Goal: Information Seeking & Learning: Learn about a topic

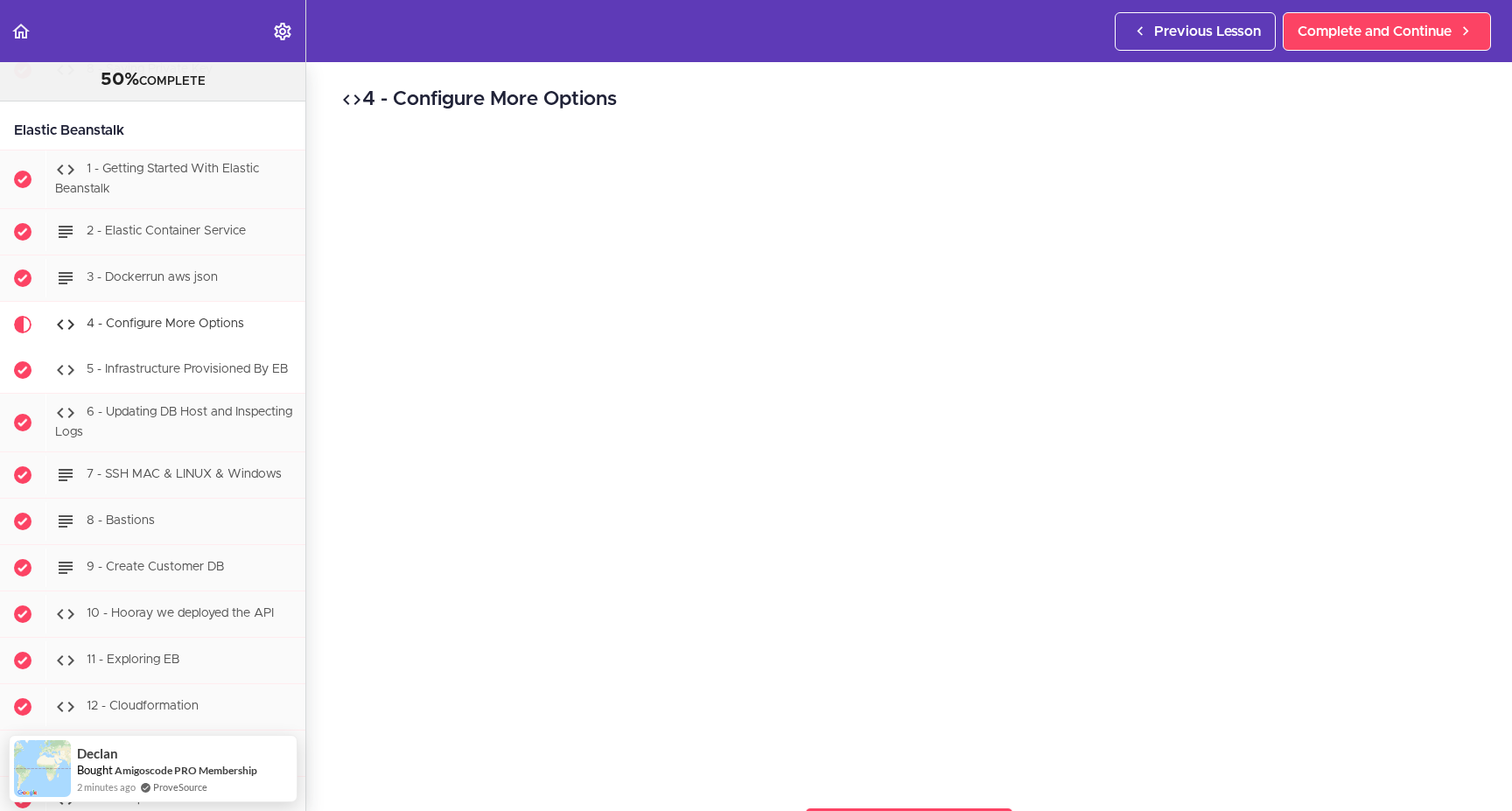
scroll to position [13472, 0]
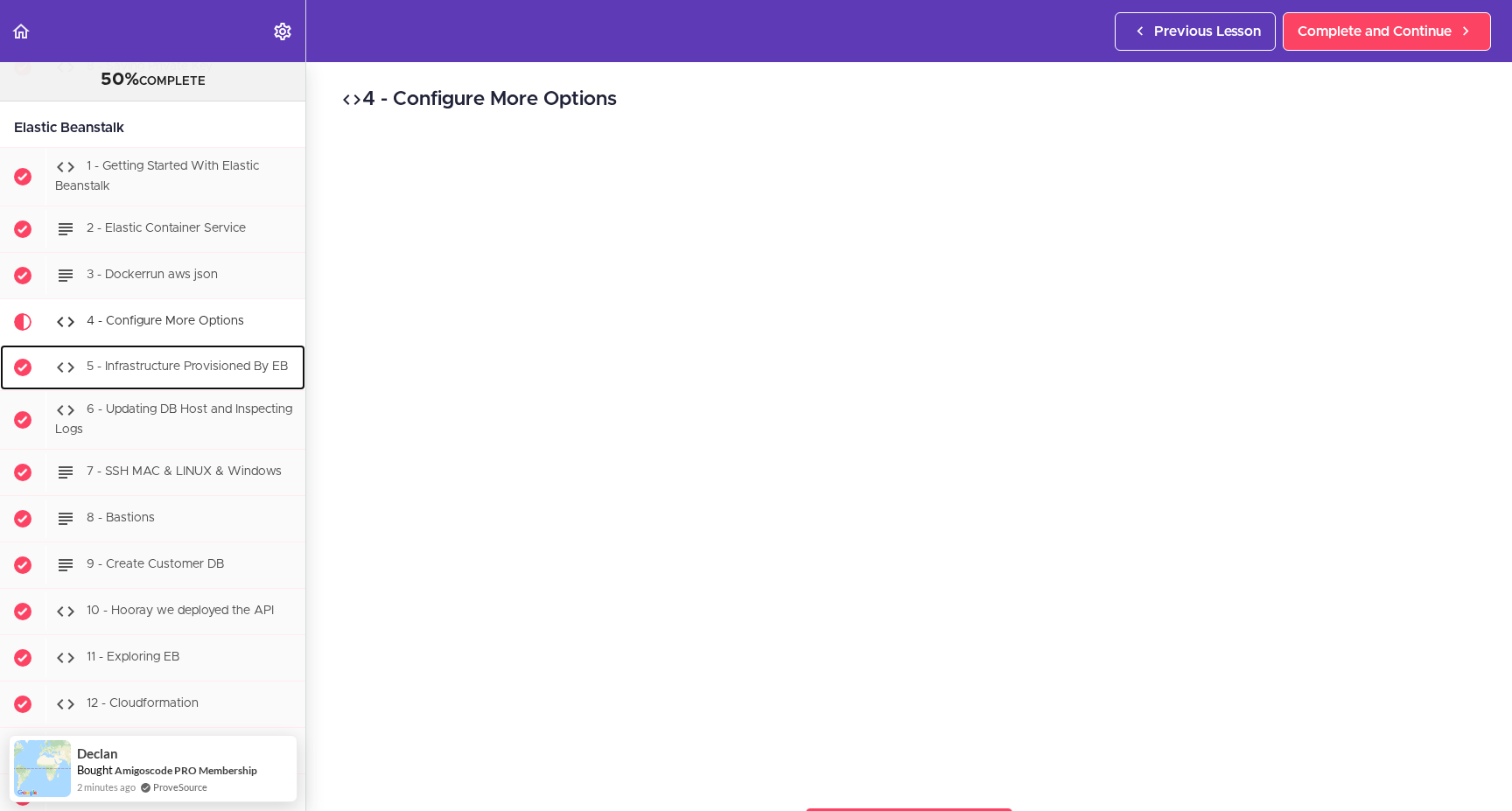
click at [179, 373] on span "5 - Infrastructure Provisioned By EB" at bounding box center [187, 367] width 201 height 13
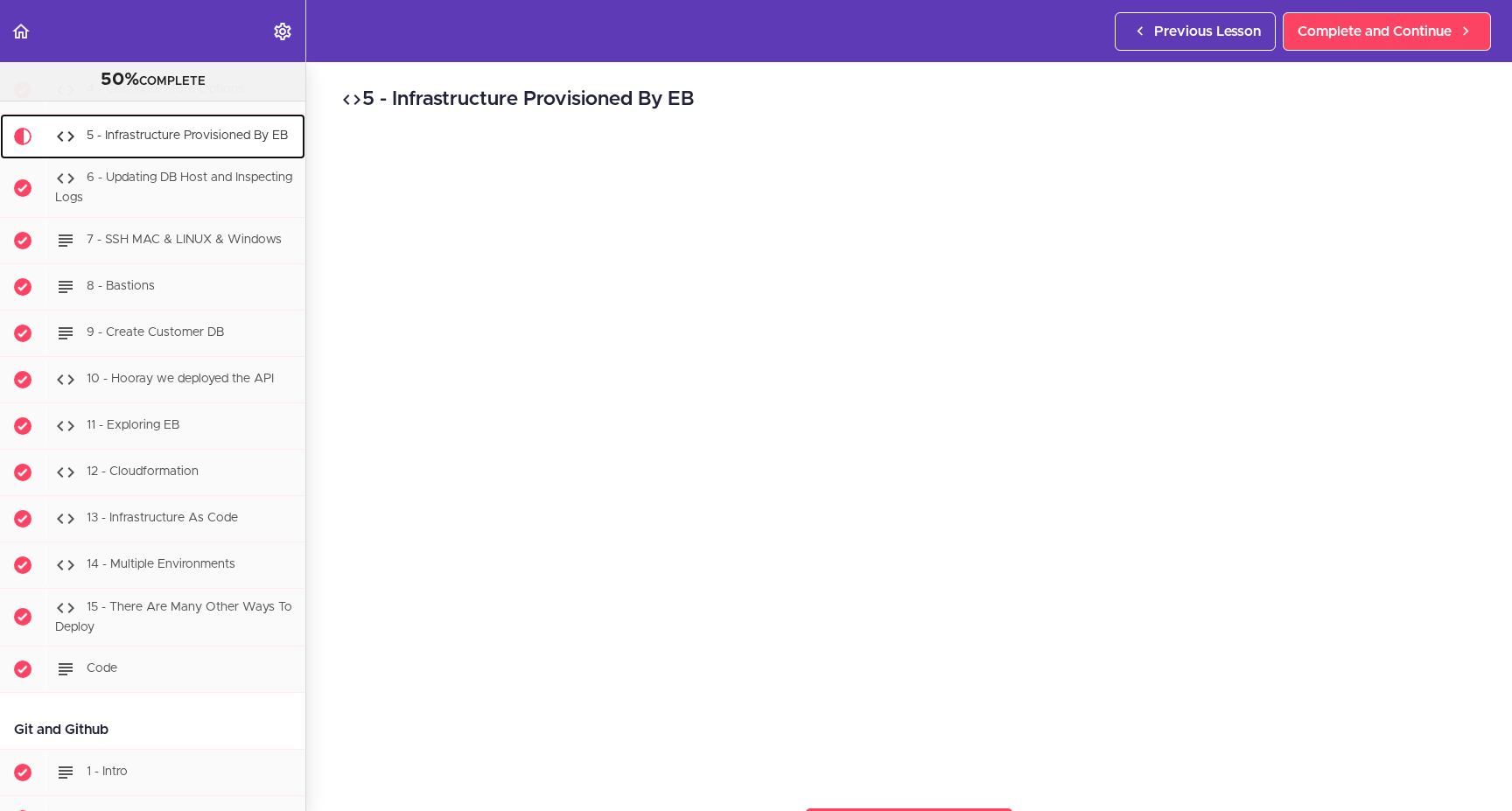
scroll to position [13708, 0]
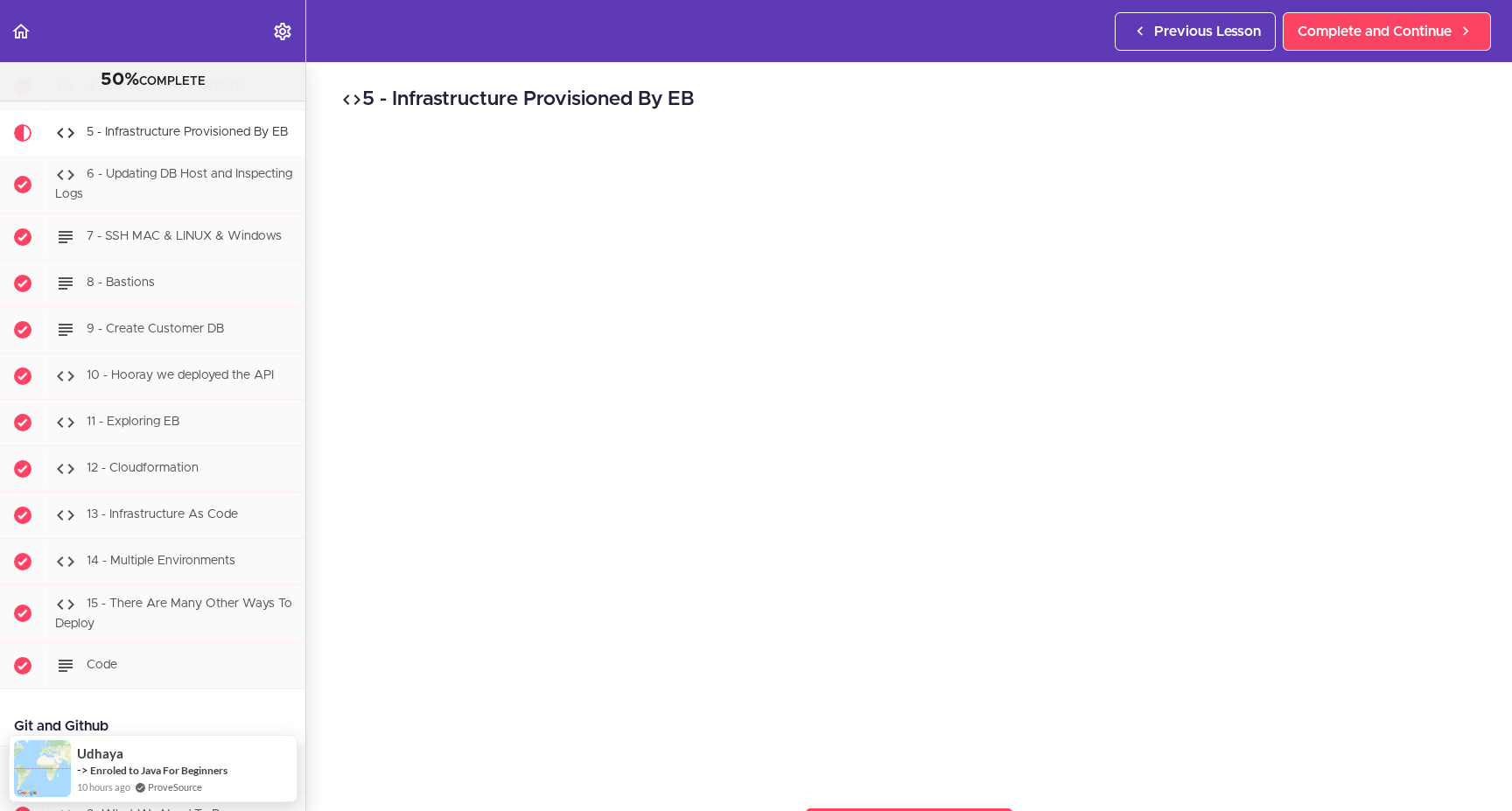
click at [881, 119] on div "5 - Infrastructure Provisioned By EB Complete and Continue 1 - Follow us on Lin…" at bounding box center [909, 436] width 1205 height 749
click at [533, 98] on h2 "5 - Infrastructure Provisioned By EB" at bounding box center [909, 99] width 1135 height 30
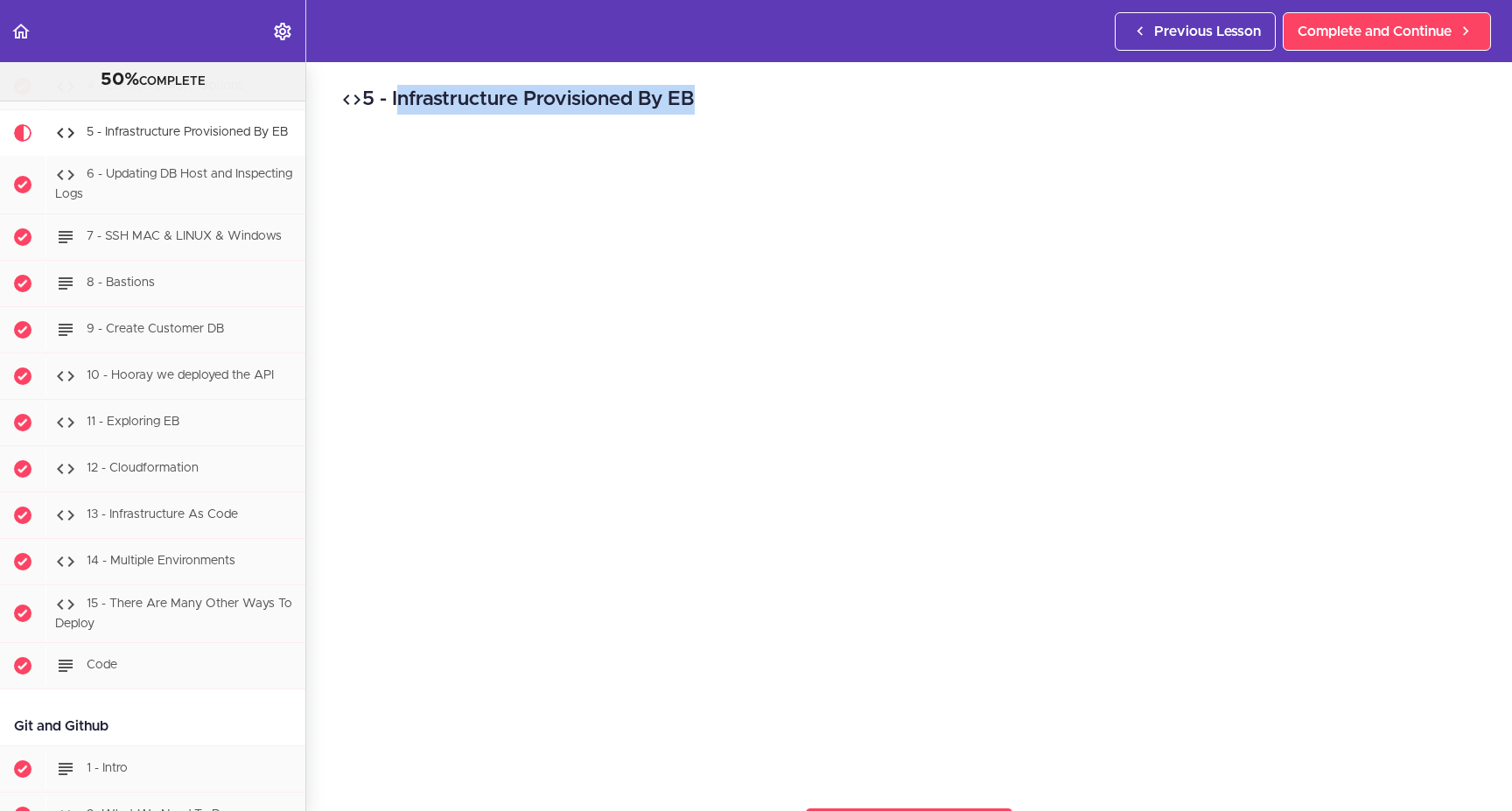
click at [533, 98] on h2 "5 - Infrastructure Provisioned By EB" at bounding box center [909, 99] width 1135 height 30
click at [873, 103] on h2 "5 - Infrastructure Provisioned By EB" at bounding box center [909, 99] width 1135 height 30
click at [530, 95] on h2 "5 - Infrastructure Provisioned By EB" at bounding box center [909, 99] width 1135 height 30
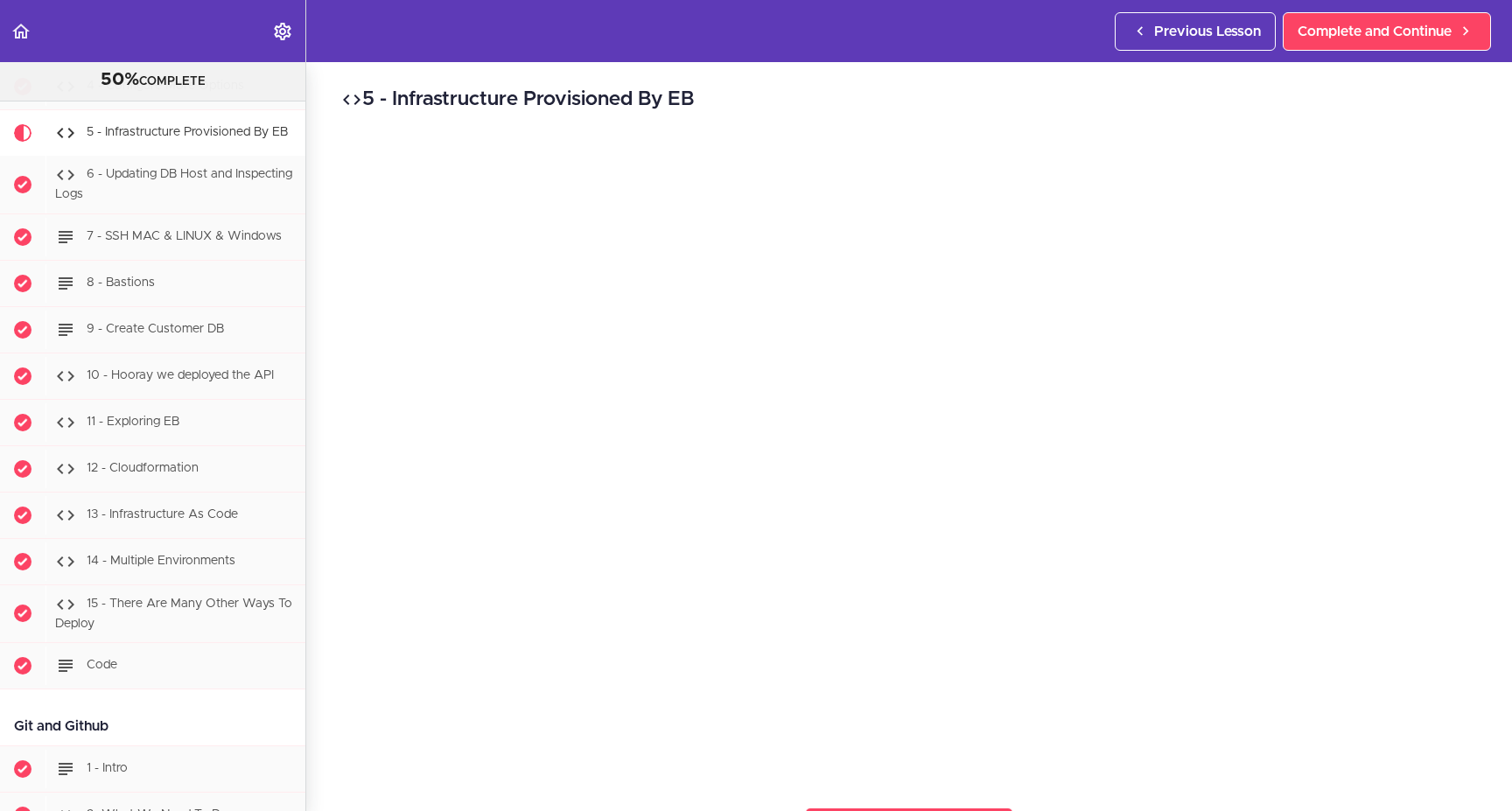
click at [846, 94] on h2 "5 - Infrastructure Provisioned By EB" at bounding box center [909, 99] width 1135 height 30
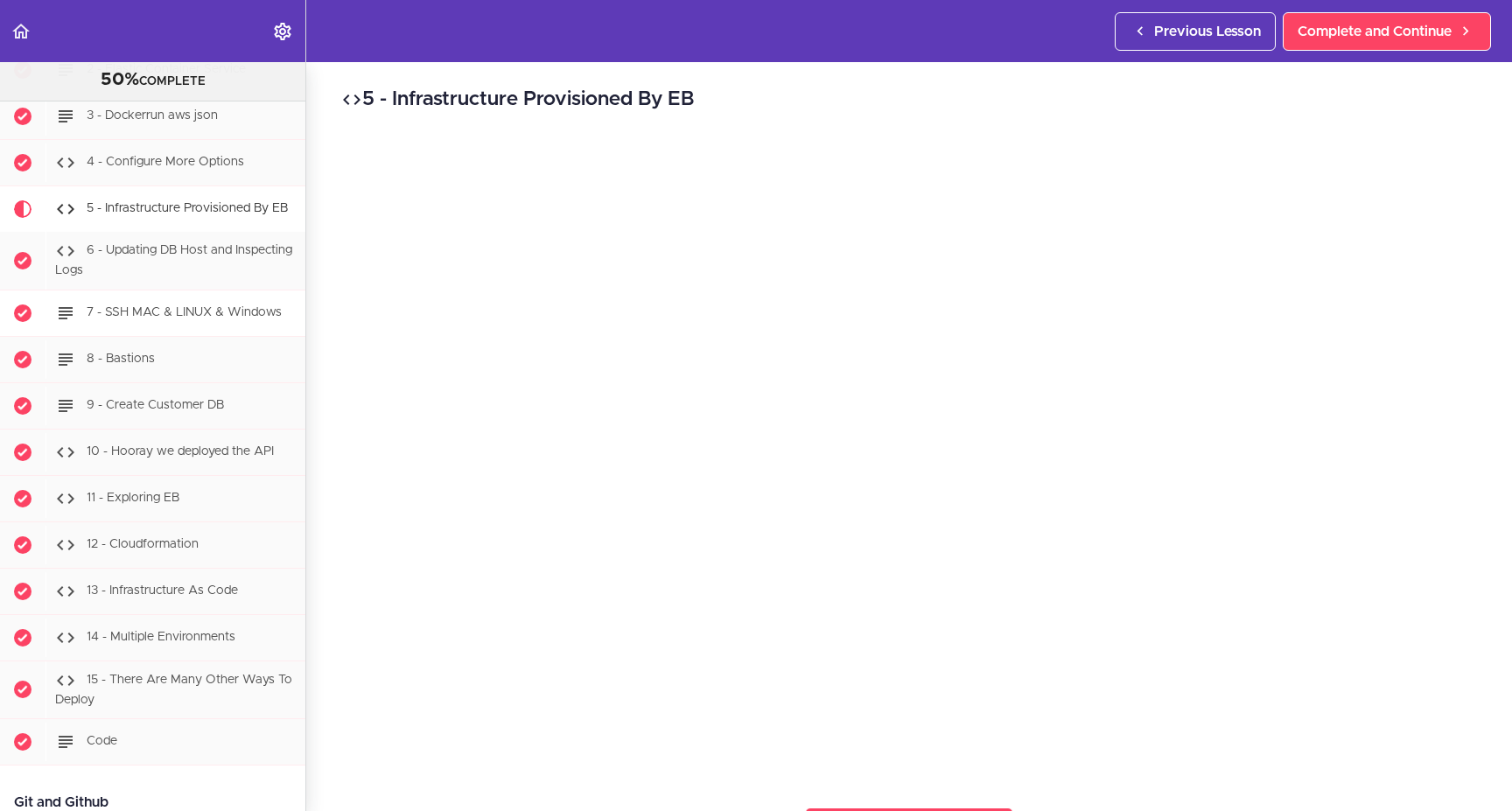
scroll to position [13628, 0]
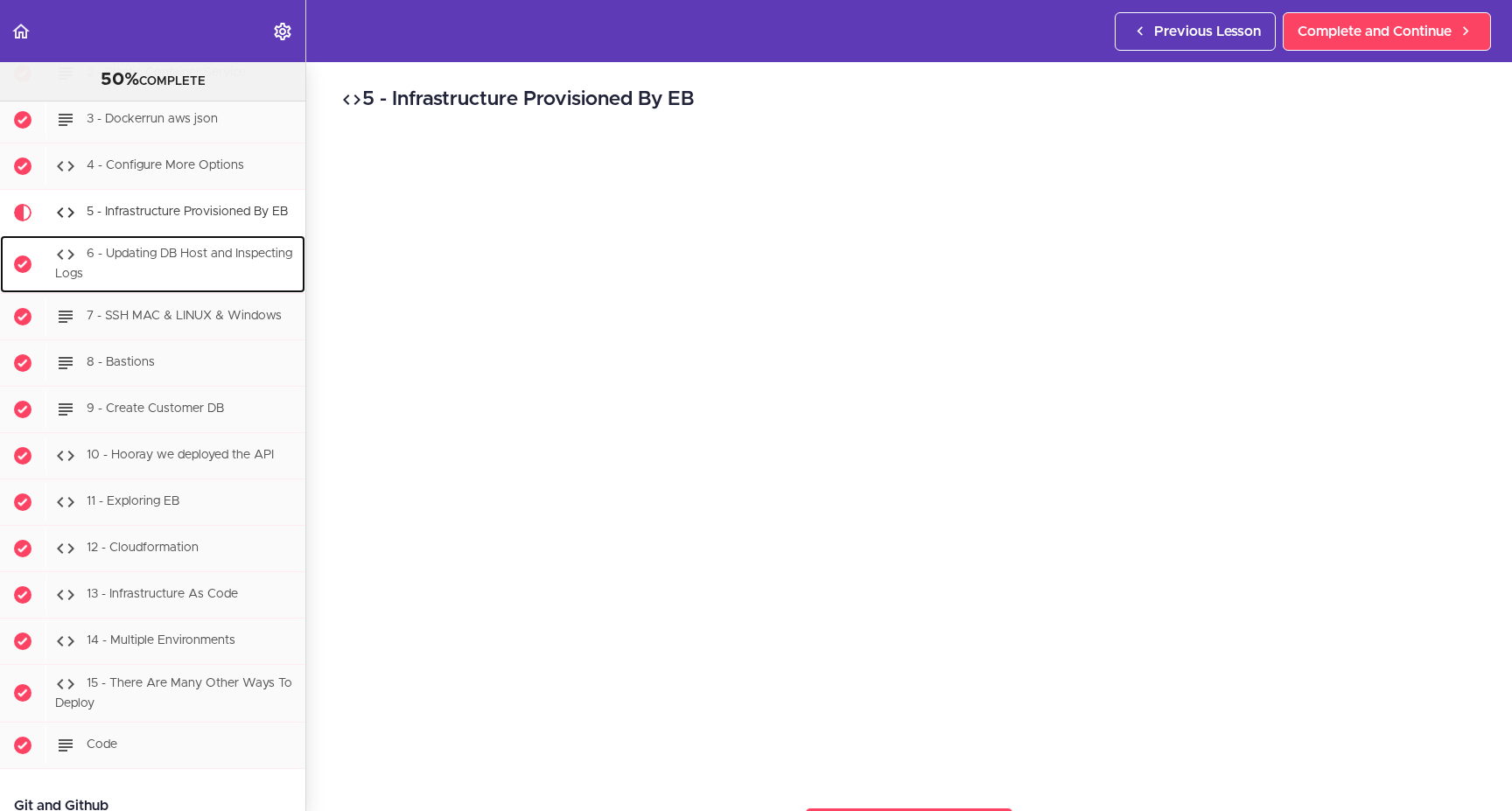
click at [143, 293] on div "6 - Updating DB Host and Inspecting Logs" at bounding box center [175, 264] width 260 height 58
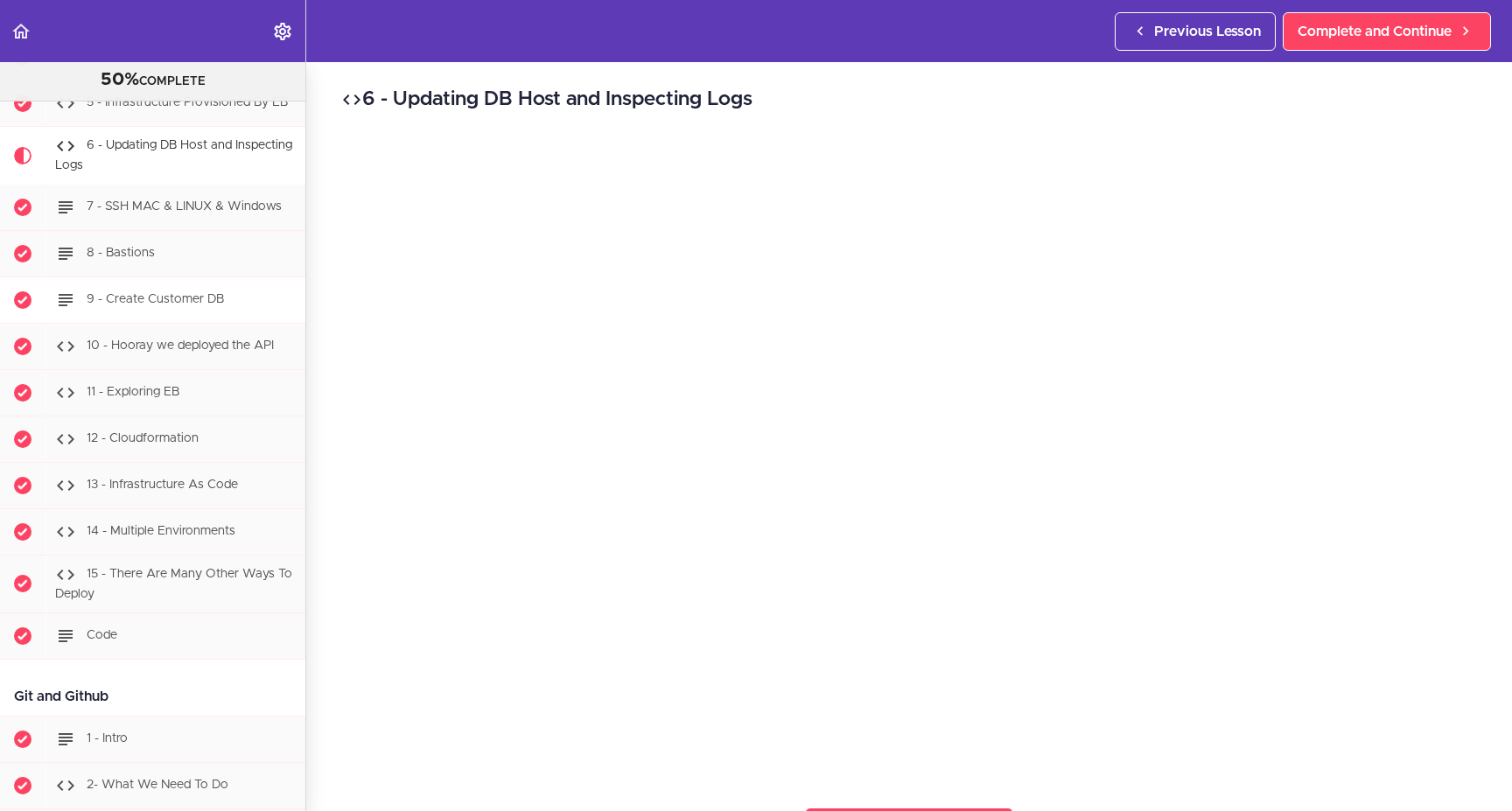
scroll to position [13734, 0]
